Goal: Use online tool/utility: Utilize a website feature to perform a specific function

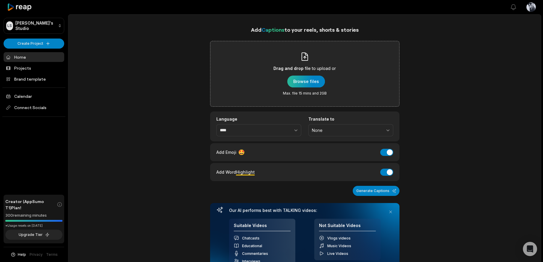
click at [301, 82] on div "button" at bounding box center [306, 81] width 38 height 12
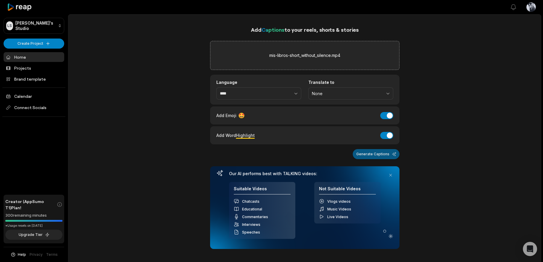
click at [377, 157] on button "Generate Captions" at bounding box center [376, 154] width 47 height 10
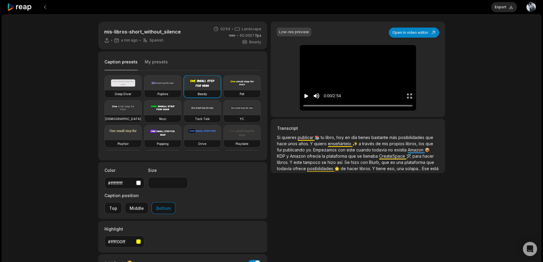
click at [142, 105] on video at bounding box center [123, 107] width 37 height 15
type input "**"
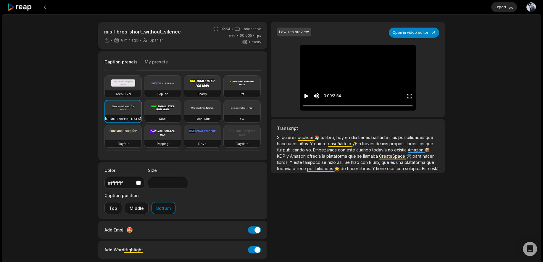
click at [306, 95] on icon "Play video" at bounding box center [307, 96] width 4 height 4
click at [305, 94] on icon "Pause video" at bounding box center [305, 96] width 1 height 4
click at [422, 31] on button "Open in video editor" at bounding box center [414, 33] width 50 height 10
